Goal: Task Accomplishment & Management: Use online tool/utility

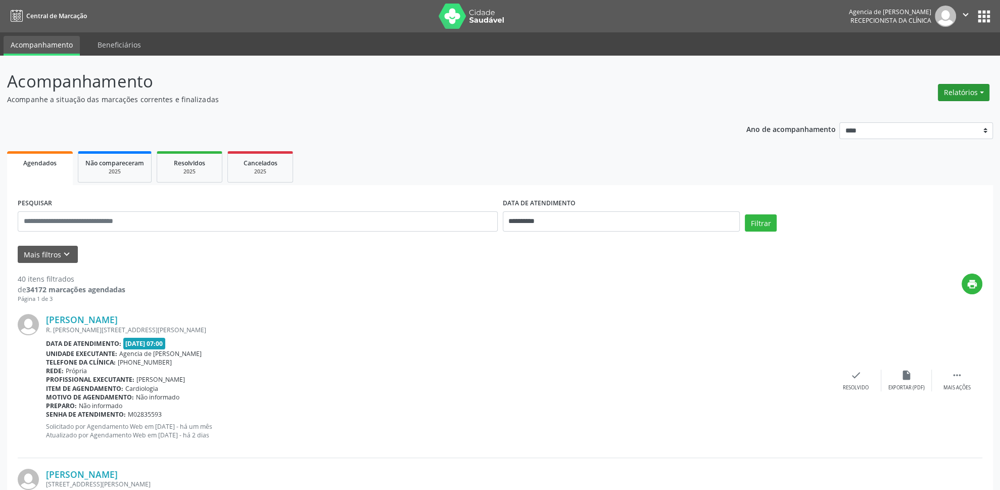
click at [947, 90] on button "Relatórios" at bounding box center [964, 92] width 52 height 17
click at [921, 116] on link "Agendamentos" at bounding box center [936, 115] width 109 height 14
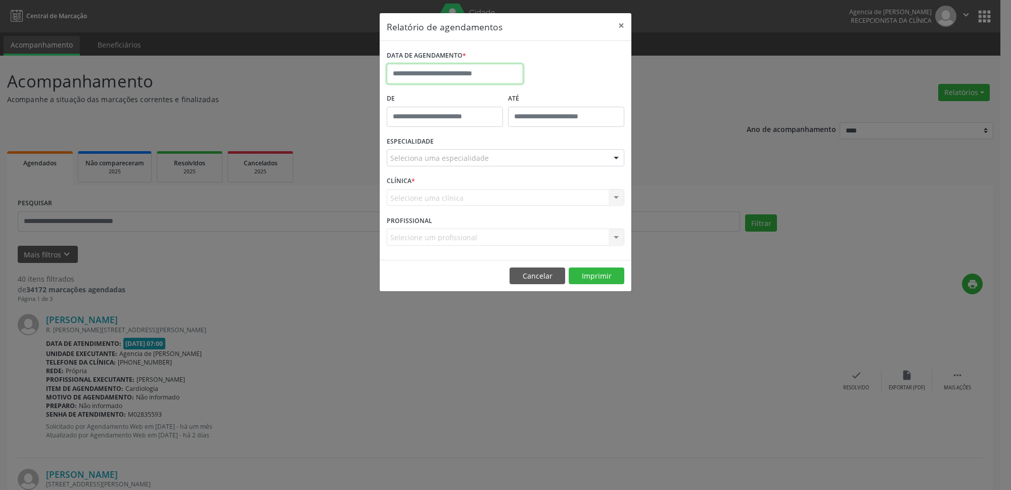
click at [438, 78] on input "text" at bounding box center [455, 74] width 136 height 20
click at [487, 208] on span "28" at bounding box center [487, 208] width 20 height 20
type input "**********"
click at [487, 208] on span "28" at bounding box center [487, 208] width 20 height 20
click at [482, 164] on div "Seleciona uma especialidade" at bounding box center [506, 157] width 238 height 17
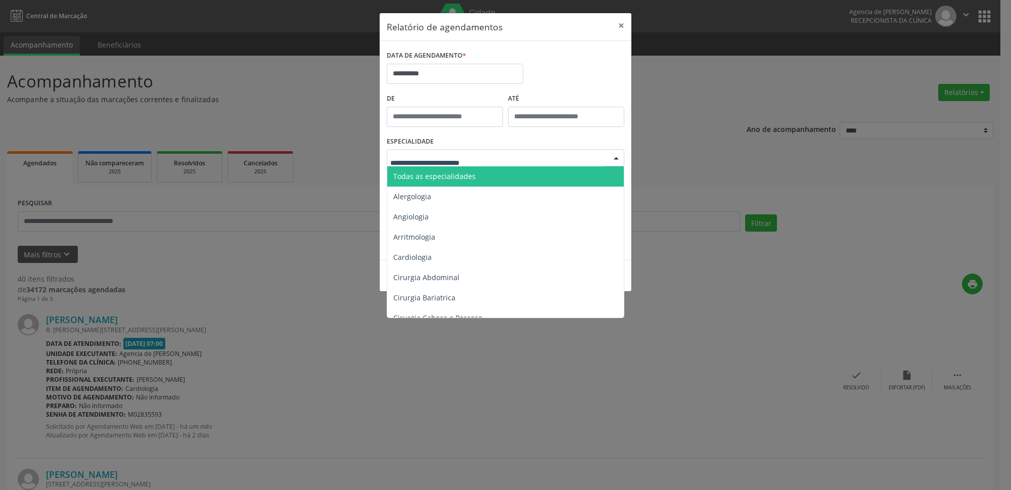
click at [478, 176] on span "Todas as especialidades" at bounding box center [506, 176] width 238 height 20
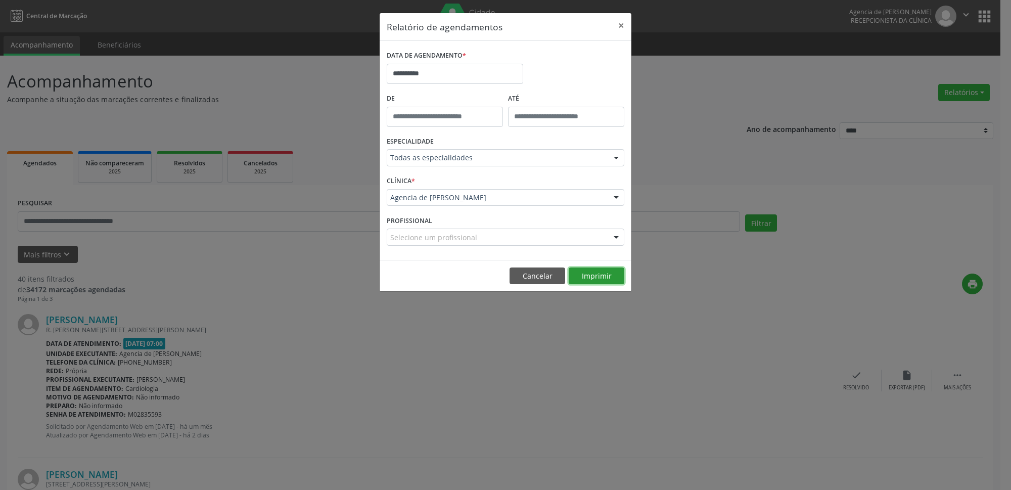
click at [600, 277] on button "Imprimir" at bounding box center [597, 275] width 56 height 17
click at [487, 64] on input "**********" at bounding box center [455, 74] width 136 height 20
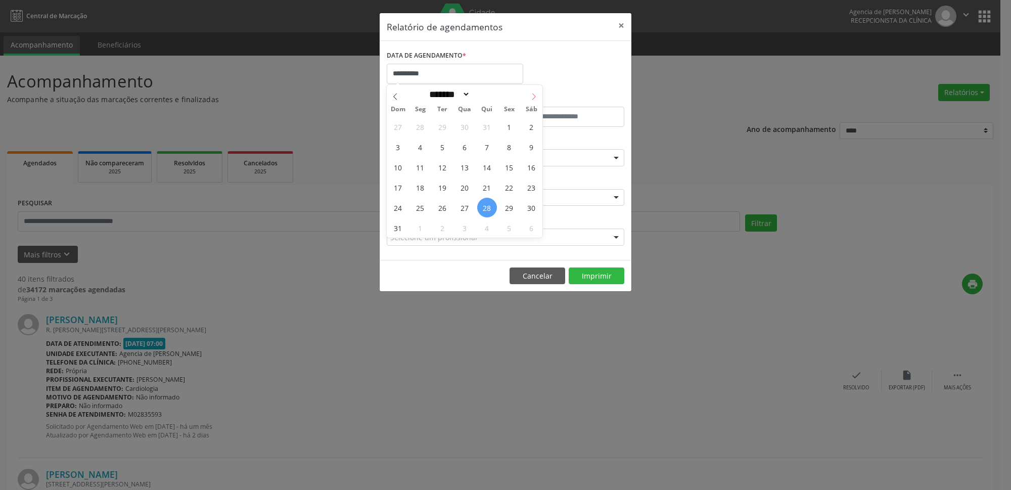
click at [537, 94] on icon at bounding box center [533, 96] width 7 height 7
select select "*"
click at [510, 190] on span "26" at bounding box center [509, 187] width 20 height 20
type input "**********"
click at [510, 190] on span "26" at bounding box center [509, 187] width 20 height 20
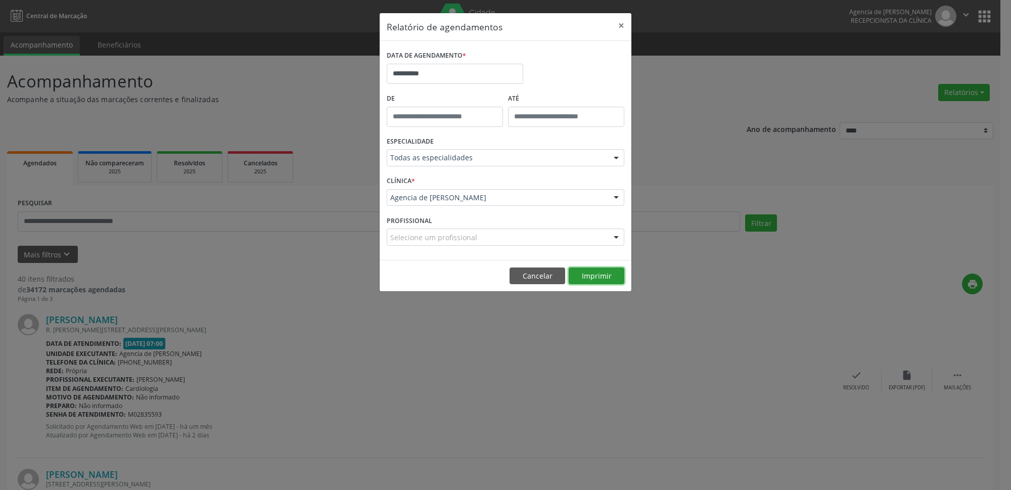
click at [586, 274] on button "Imprimir" at bounding box center [597, 275] width 56 height 17
